Goal: Navigation & Orientation: Find specific page/section

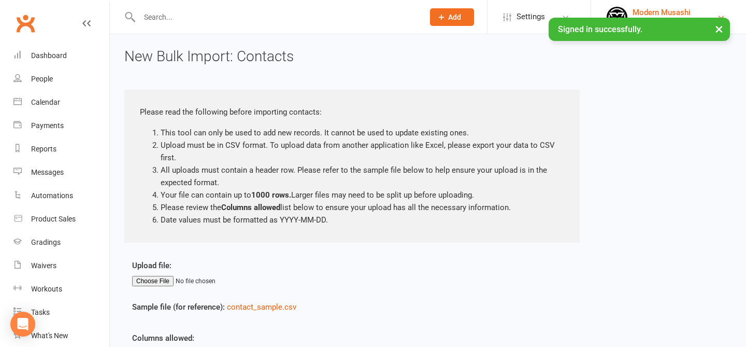
click at [649, 7] on link "Modern Musashi Modern [PERSON_NAME]" at bounding box center [669, 17] width 124 height 21
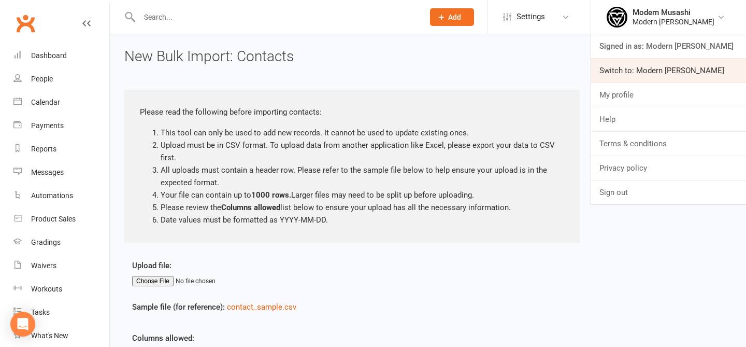
click at [657, 65] on link "Switch to: Modern [PERSON_NAME]" at bounding box center [668, 71] width 155 height 24
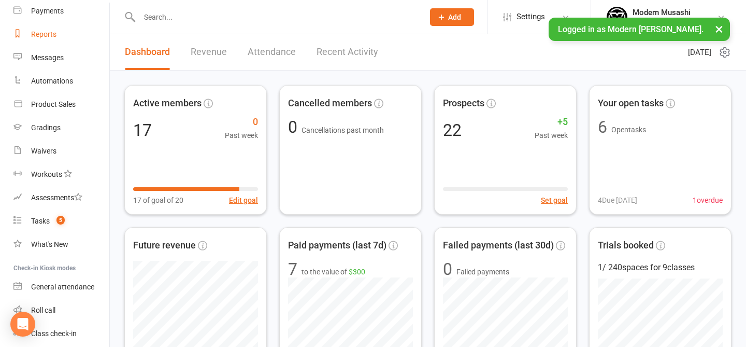
scroll to position [129, 0]
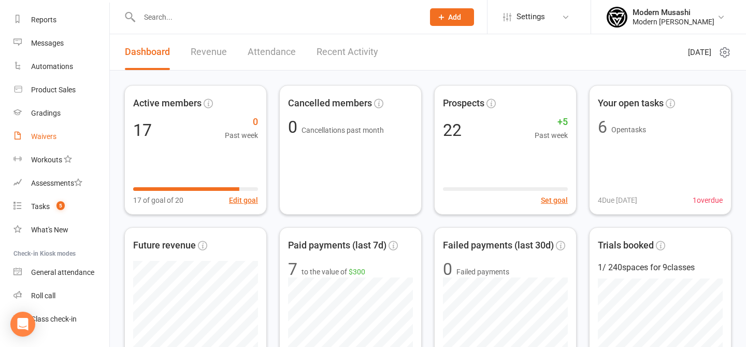
click at [60, 129] on link "Waivers" at bounding box center [61, 136] width 96 height 23
